Goal: Find contact information: Find contact information

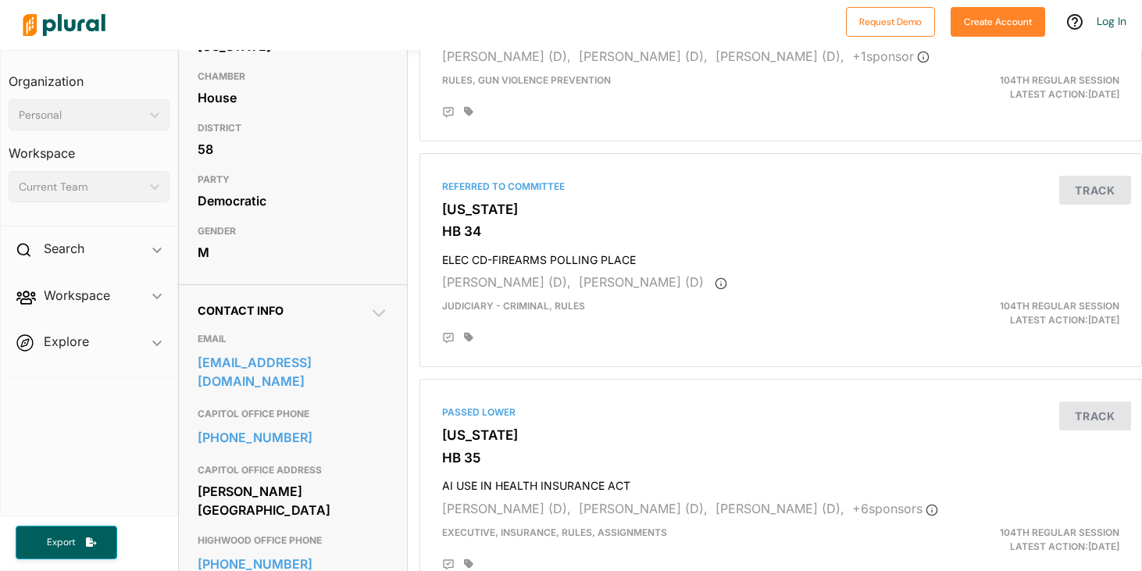
scroll to position [269, 0]
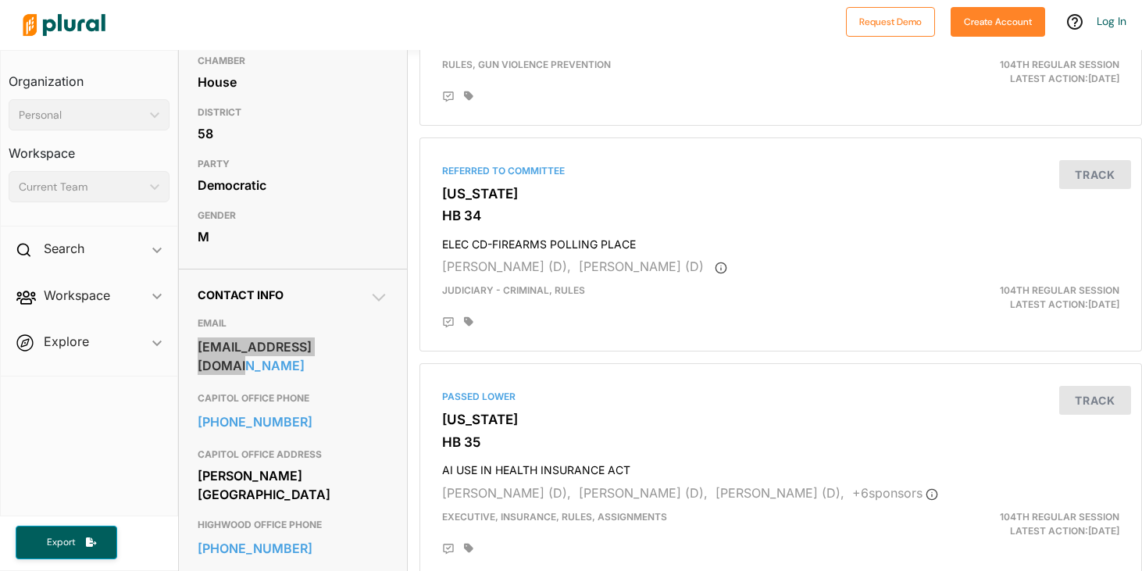
drag, startPoint x: 365, startPoint y: 348, endPoint x: 273, endPoint y: 5, distance: 355.7
click at [0, 0] on div "Request Demo Create Account Log In Organization Personal ic_keyboard_arrow_down…" at bounding box center [571, 285] width 1142 height 571
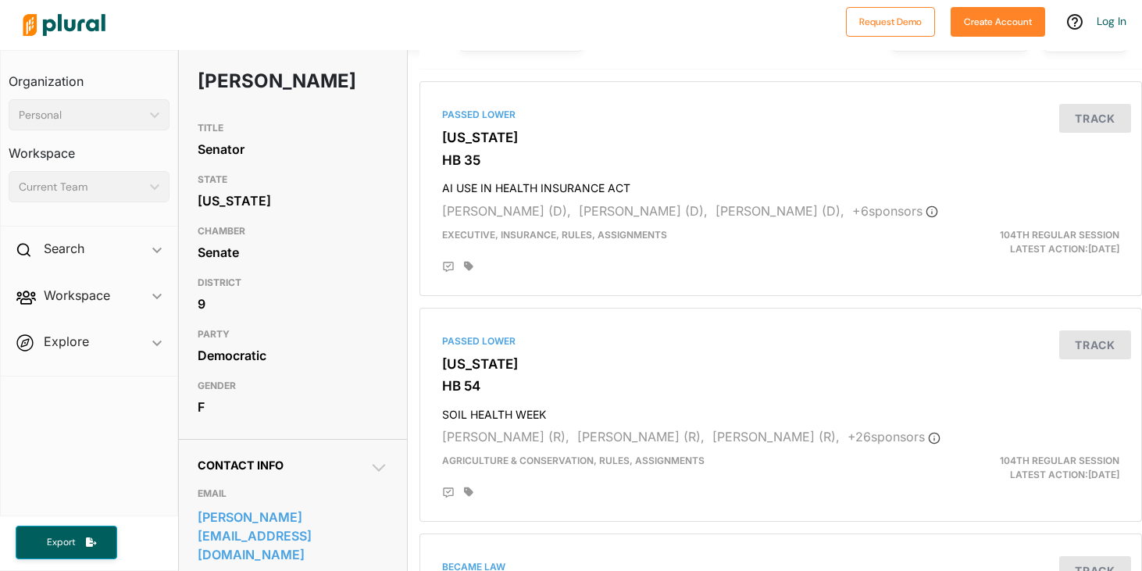
scroll to position [217, 0]
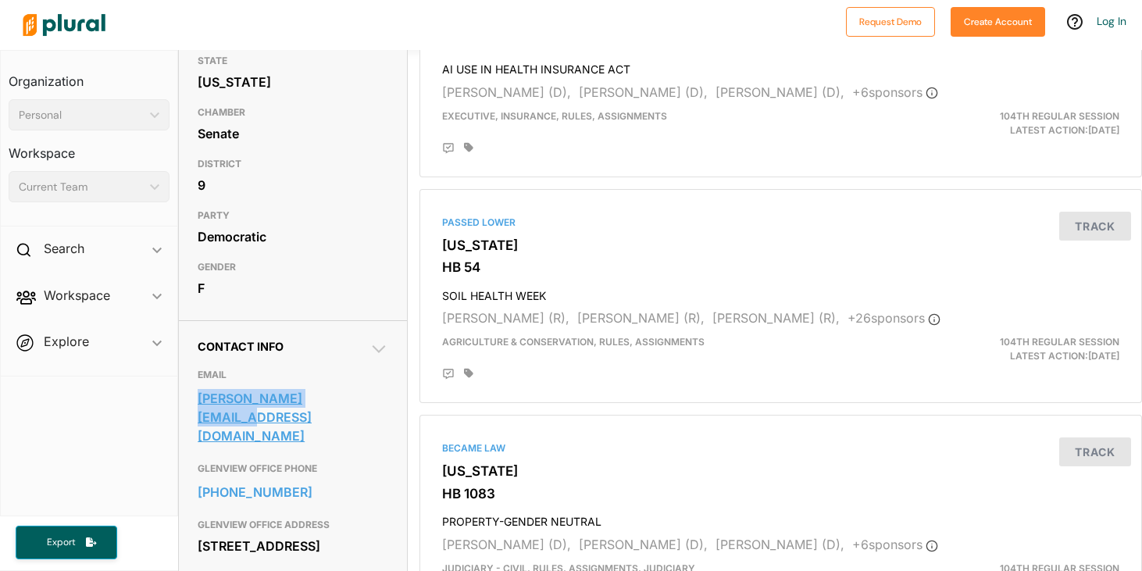
copy link "[PERSON_NAME][EMAIL_ADDRESS][DOMAIN_NAME]"
drag, startPoint x: 279, startPoint y: 402, endPoint x: 224, endPoint y: 11, distance: 395.0
click at [0, 0] on div "Request Demo Create Account Log In Organization Personal ic_keyboard_arrow_down…" at bounding box center [571, 285] width 1142 height 571
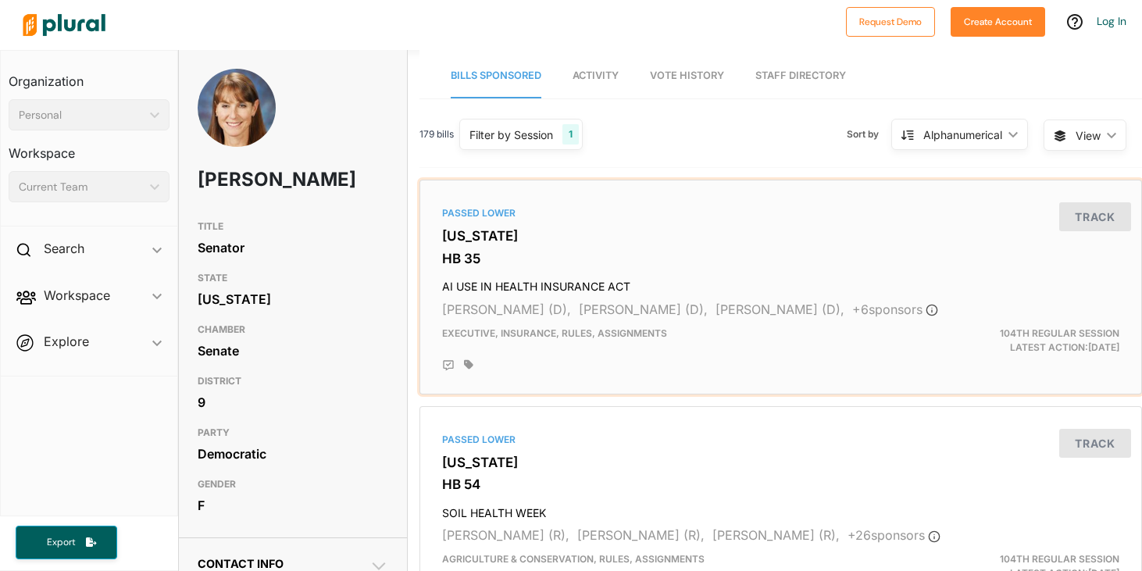
click at [480, 305] on span "[PERSON_NAME] (D)," at bounding box center [506, 309] width 129 height 16
click at [501, 306] on span "[PERSON_NAME] (D)," at bounding box center [506, 309] width 129 height 16
click at [500, 310] on span "[PERSON_NAME] (D)," at bounding box center [506, 309] width 129 height 16
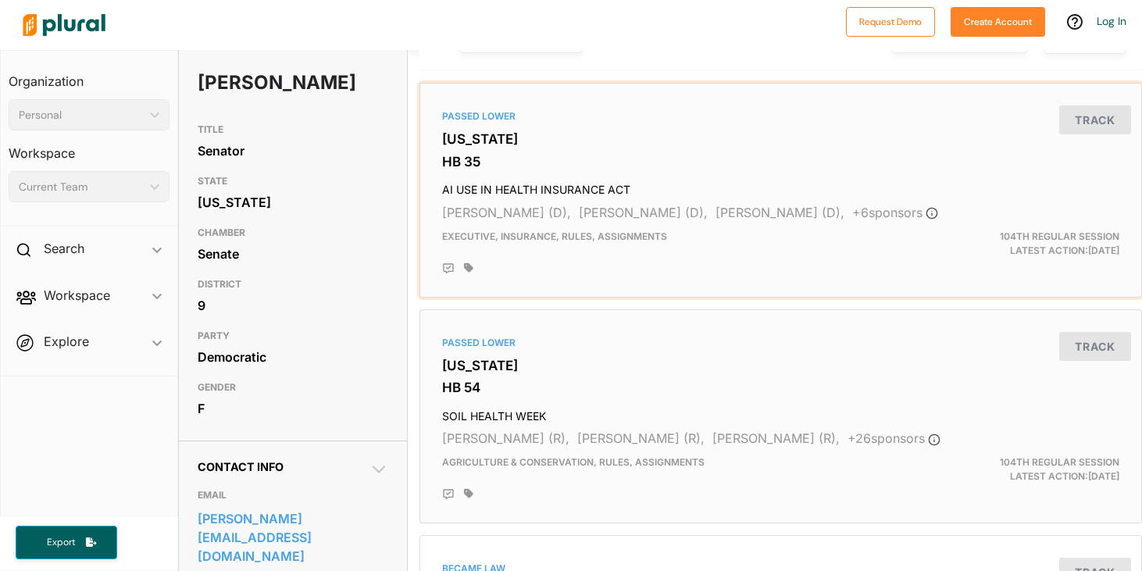
scroll to position [123, 0]
